Goal: Task Accomplishment & Management: Complete application form

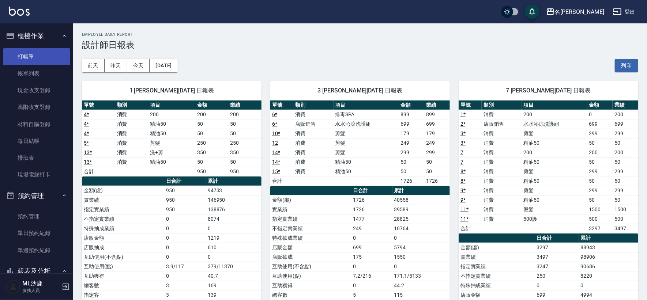
click at [15, 57] on link "打帳單" at bounding box center [36, 56] width 67 height 17
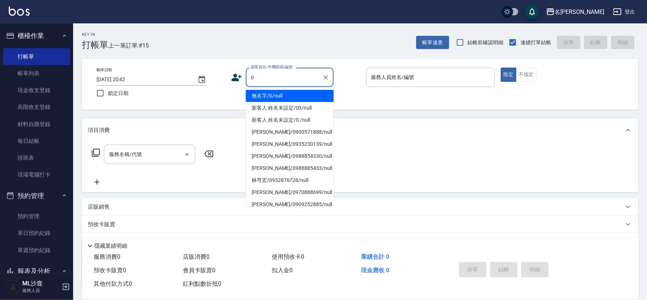
type input "無名字/0/null"
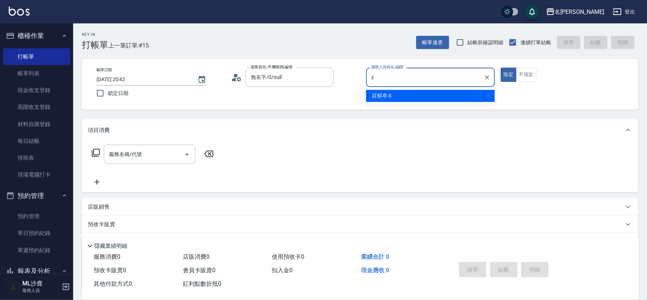
type input "[PERSON_NAME]-3"
type button "true"
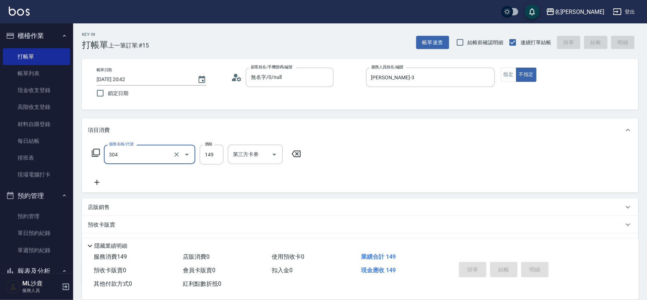
type input "304"
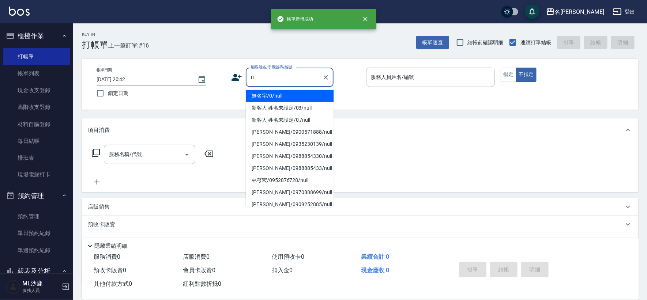
type input "無名字/0/null"
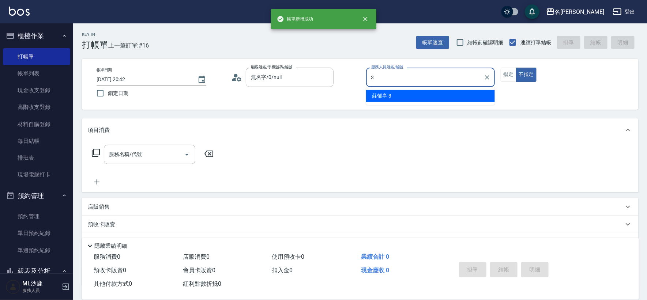
type input "[PERSON_NAME]-3"
type button "false"
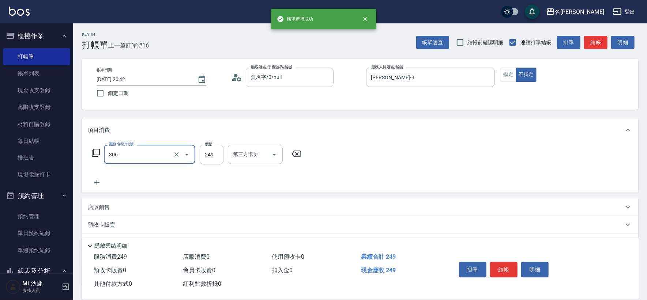
type input "剪髮(306)"
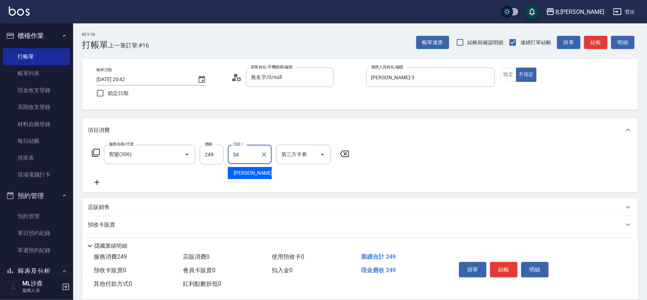
type input "[PERSON_NAME]-34"
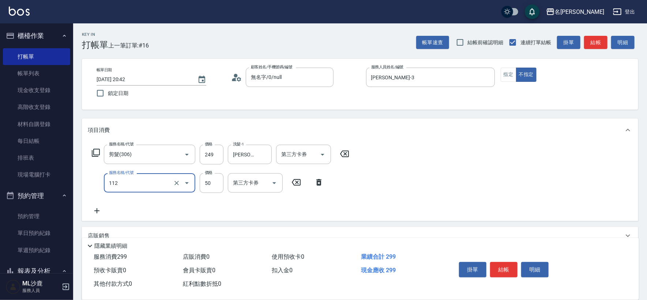
type input "精油50(112)"
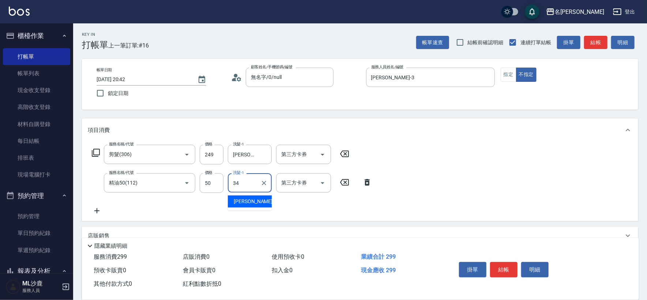
type input "[PERSON_NAME]-34"
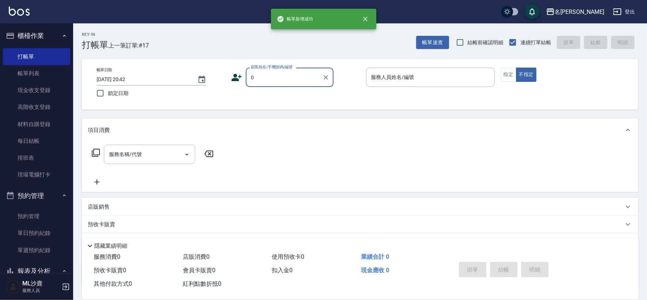
type input "無名字/0/null"
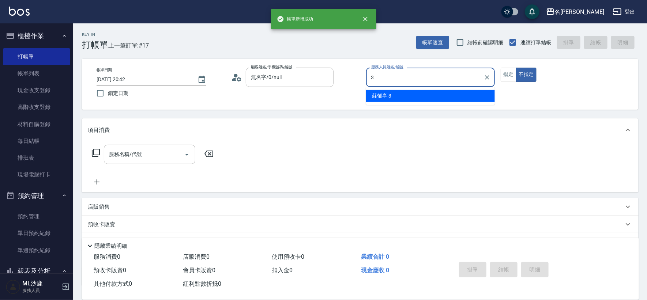
type input "[PERSON_NAME]-3"
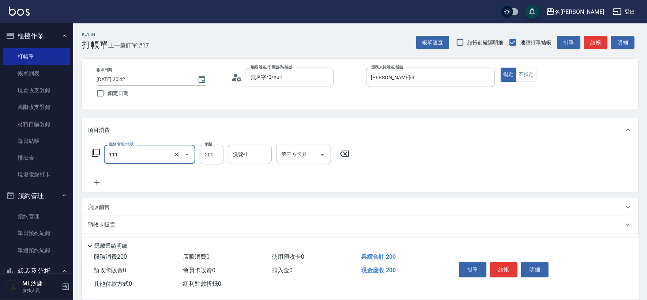
type input "200(111)"
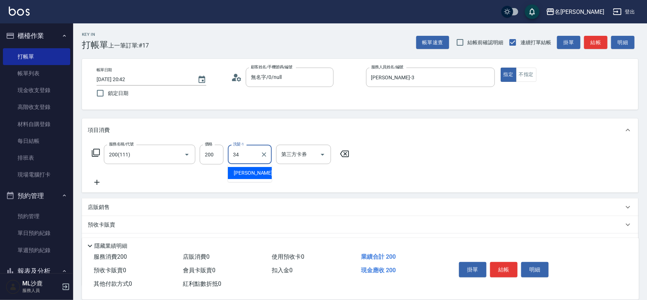
type input "[PERSON_NAME]-34"
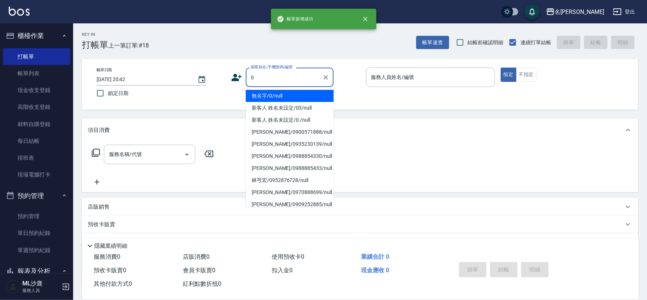
type input "無名字/0/null"
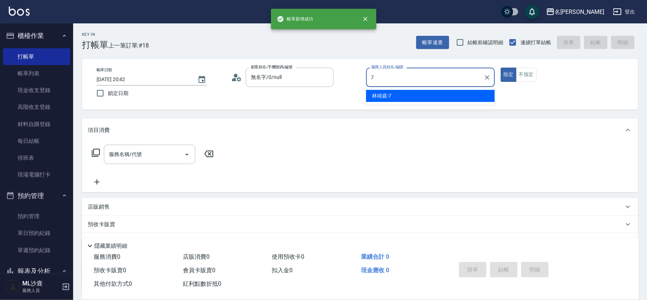
type input "[PERSON_NAME]-7"
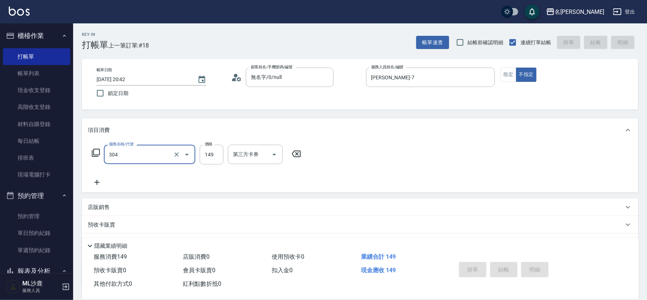
type input "304"
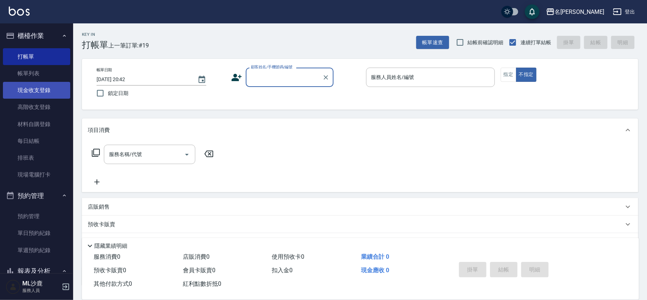
click at [34, 86] on link "現金收支登錄" at bounding box center [36, 90] width 67 height 17
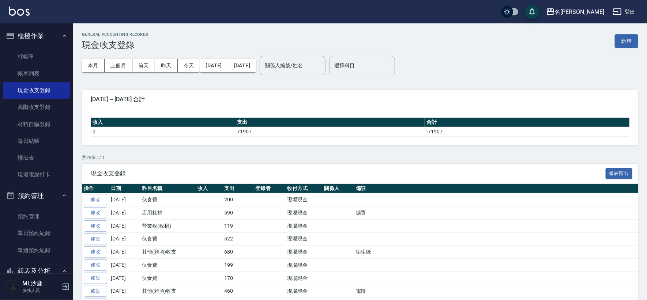
click at [618, 45] on button "新增" at bounding box center [626, 41] width 23 height 14
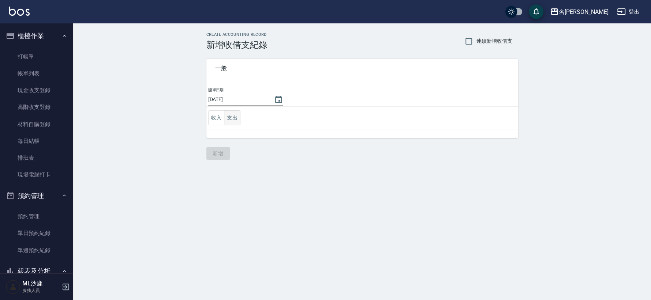
click at [234, 119] on button "支出" at bounding box center [232, 117] width 16 height 15
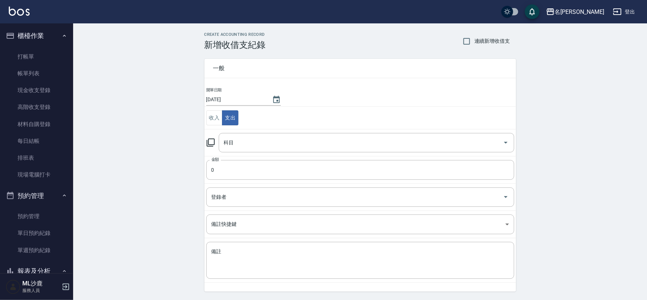
click at [238, 131] on td "科目 科目" at bounding box center [360, 142] width 312 height 27
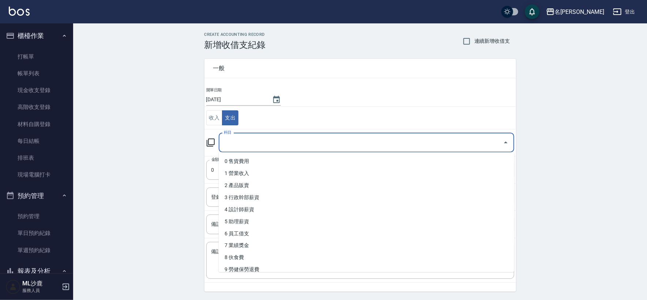
click at [239, 136] on input "科目" at bounding box center [361, 142] width 278 height 13
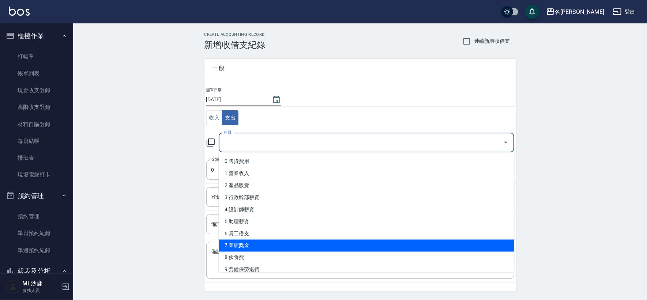
click at [238, 250] on li "7 業績獎金" at bounding box center [366, 246] width 295 height 12
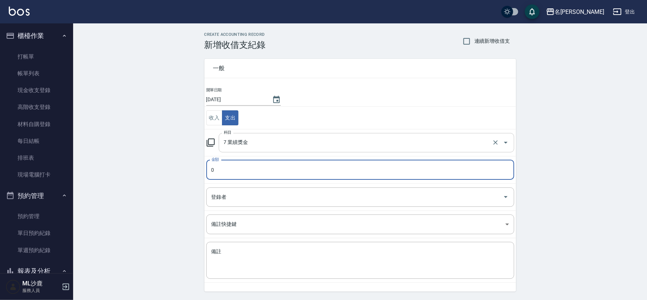
click at [243, 147] on input "7 業績獎金" at bounding box center [356, 142] width 268 height 13
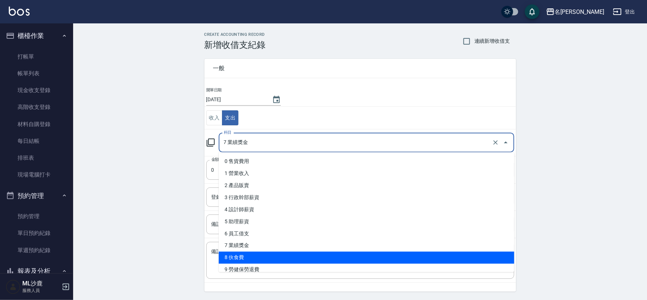
click at [238, 254] on li "8 伙食費" at bounding box center [366, 258] width 295 height 12
type input "8 伙食費"
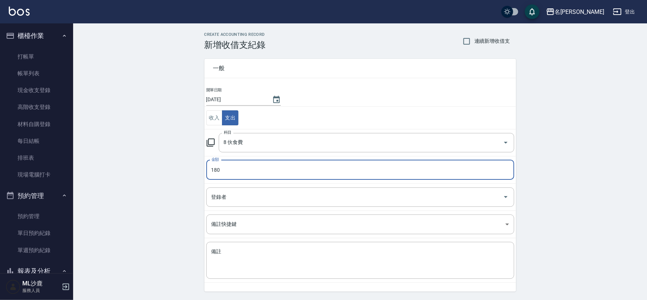
type input "180"
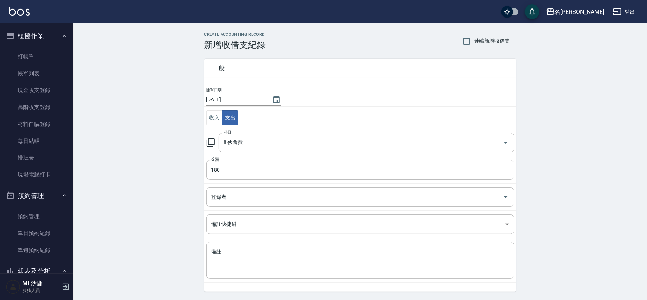
click at [165, 198] on div "CREATE ACCOUNTING RECORD 新增收借支紀錄 連續新增收借支 一般 開單日期 [DATE] 收入 支出 科目 8 伙食費 科目 金額 18…" at bounding box center [360, 172] width 574 height 299
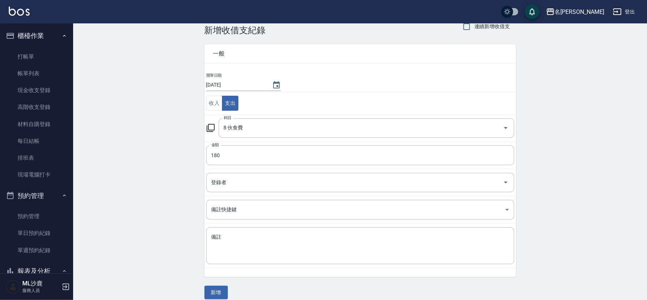
scroll to position [22, 0]
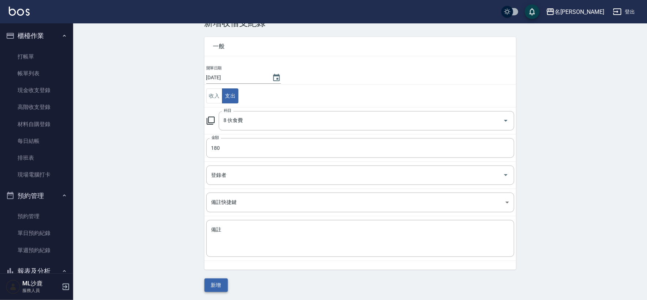
click at [211, 283] on button "新增" at bounding box center [215, 286] width 23 height 14
click at [211, 283] on div "一般 開單日期 [DATE] 收入 支出 科目 8 伙食費 科目 金額 180 金額 登錄者 登錄者 備註快捷鍵 ​ 備註快捷鍵 備註 x 備註 新增" at bounding box center [360, 160] width 312 height 264
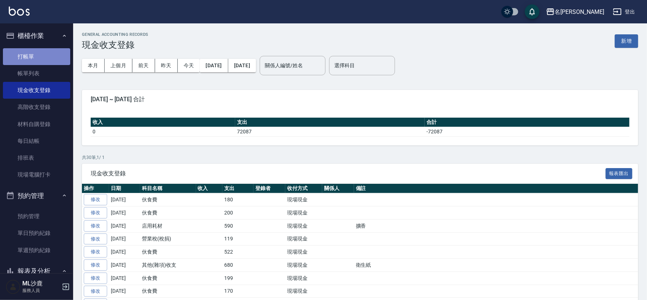
click at [40, 60] on link "打帳單" at bounding box center [36, 56] width 67 height 17
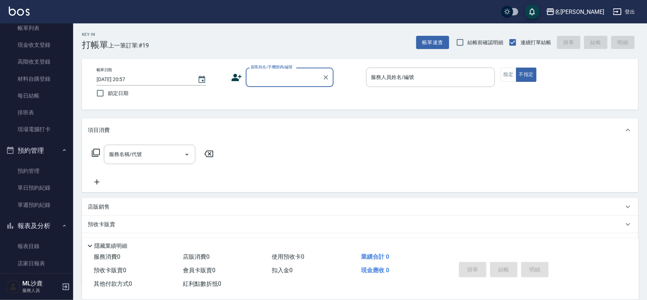
scroll to position [81, 0]
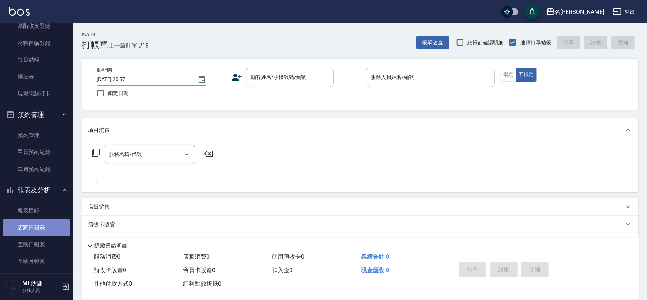
click at [37, 232] on link "店家日報表" at bounding box center [36, 227] width 67 height 17
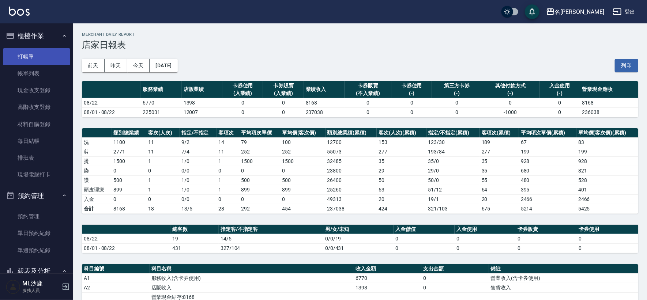
click at [33, 52] on link "打帳單" at bounding box center [36, 56] width 67 height 17
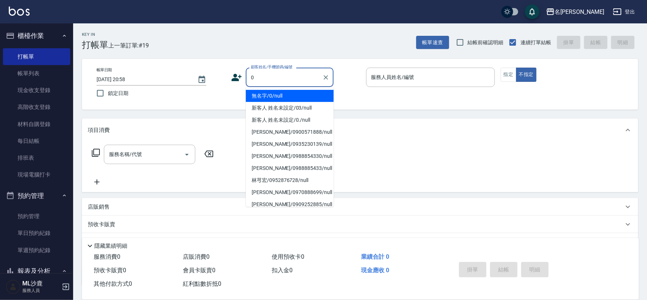
type input "無名字/0/null"
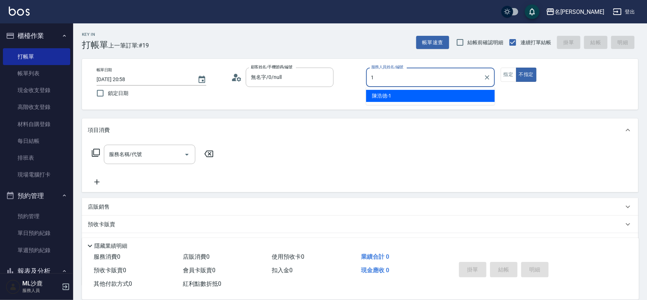
type input "[PERSON_NAME]1"
type button "false"
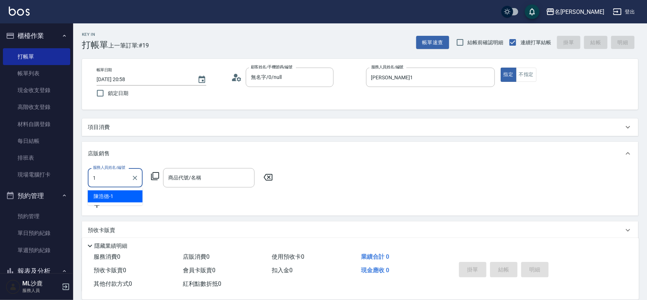
type input "[PERSON_NAME]1"
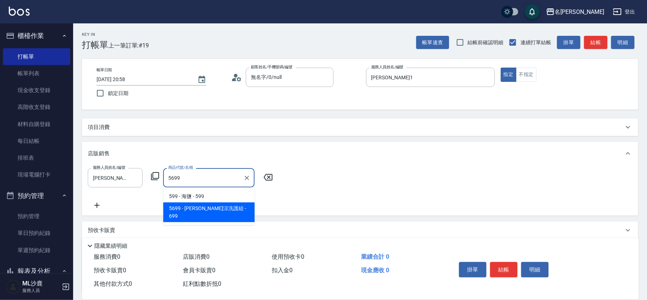
type input "水水沁涼洗護組"
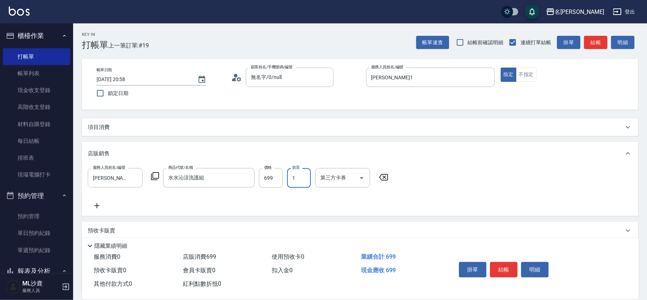
type input "3"
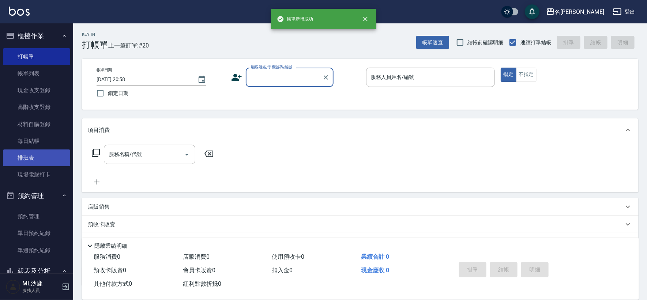
scroll to position [162, 0]
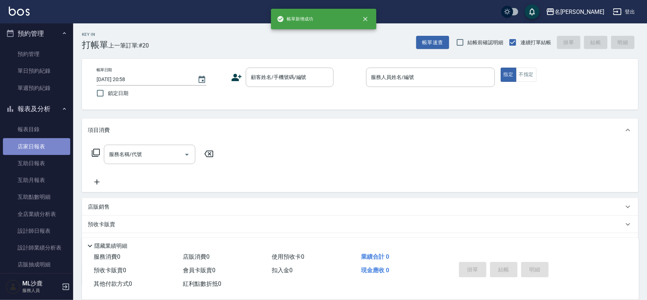
click at [36, 151] on link "店家日報表" at bounding box center [36, 146] width 67 height 17
